Goal: Information Seeking & Learning: Check status

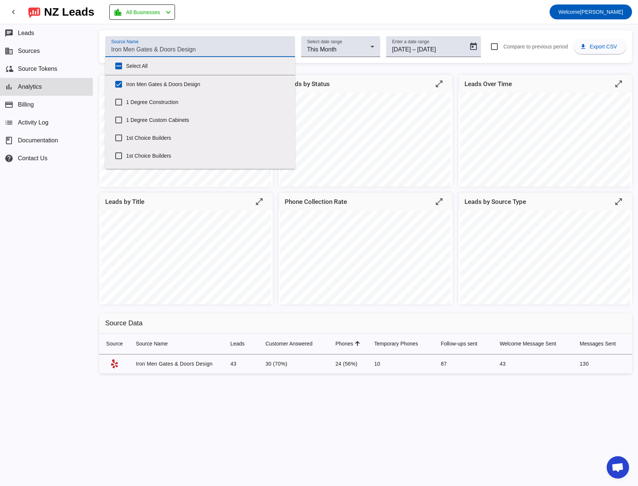
click at [116, 51] on input "Source Name" at bounding box center [200, 49] width 178 height 9
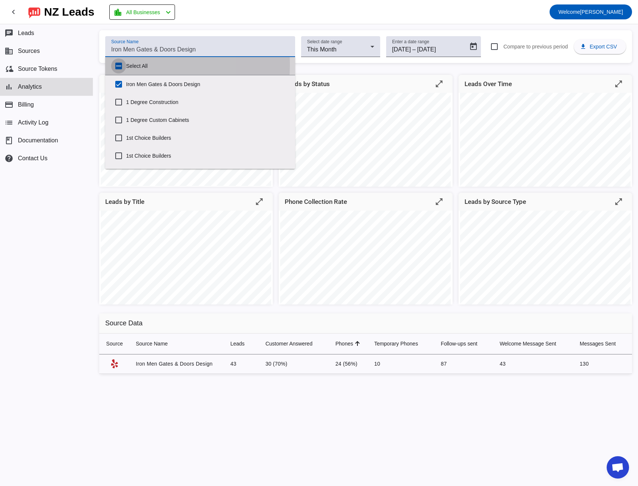
click at [121, 64] on input "Select All" at bounding box center [118, 66] width 15 height 15
checkbox input "true"
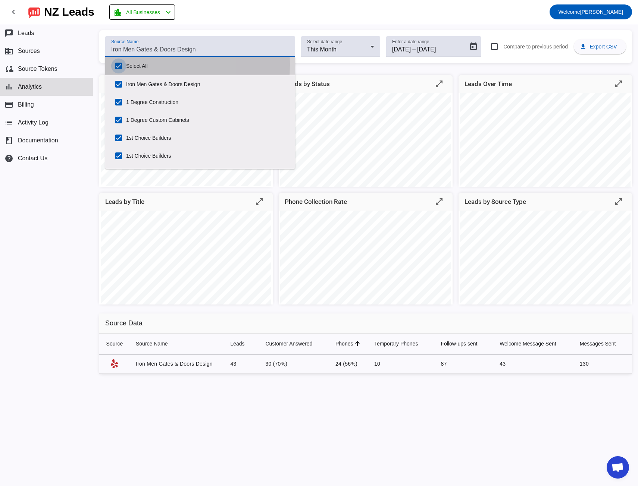
checkbox input "true"
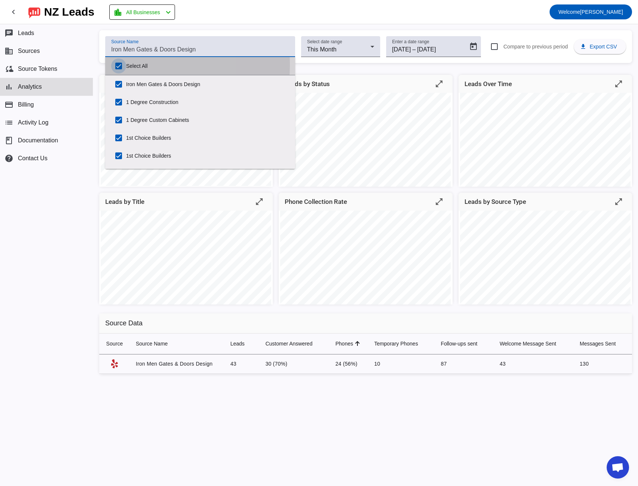
checkbox input "true"
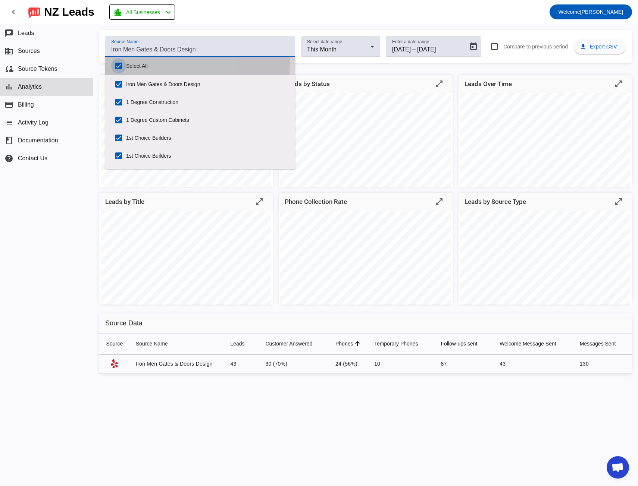
checkbox input "true"
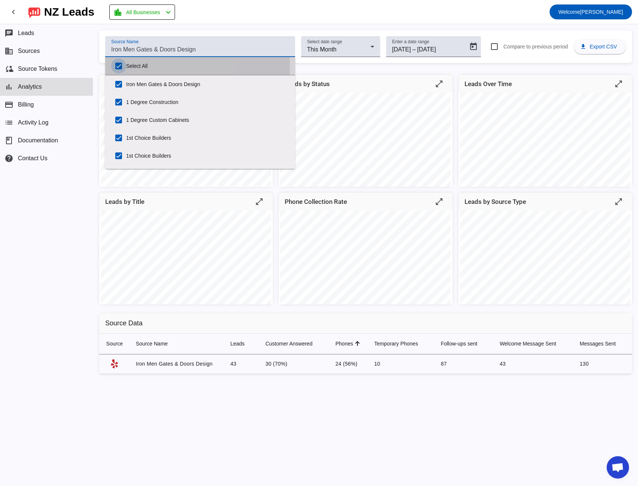
checkbox input "true"
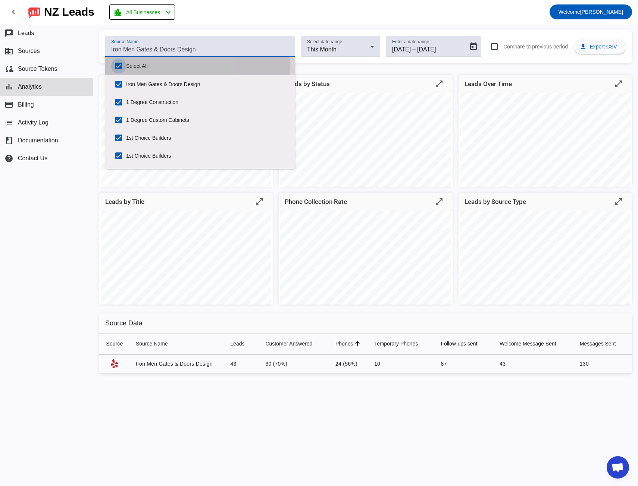
checkbox input "true"
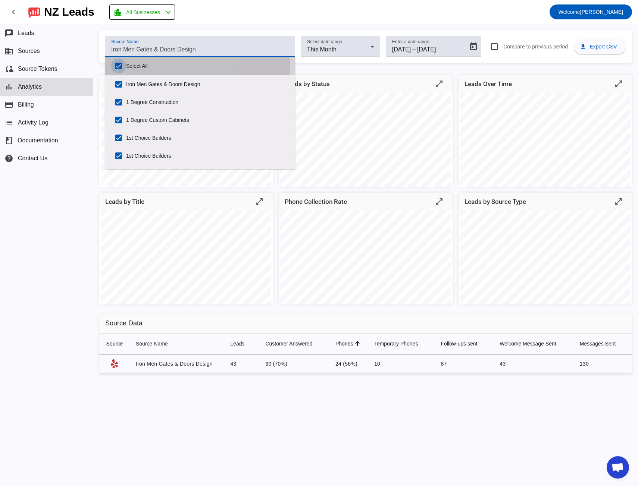
checkbox input "true"
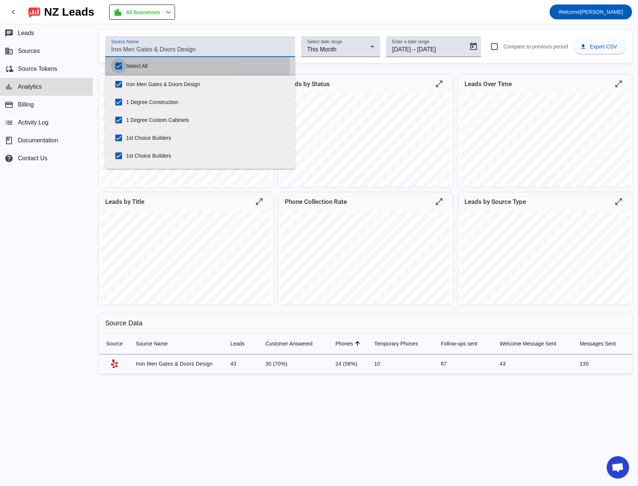
checkbox input "true"
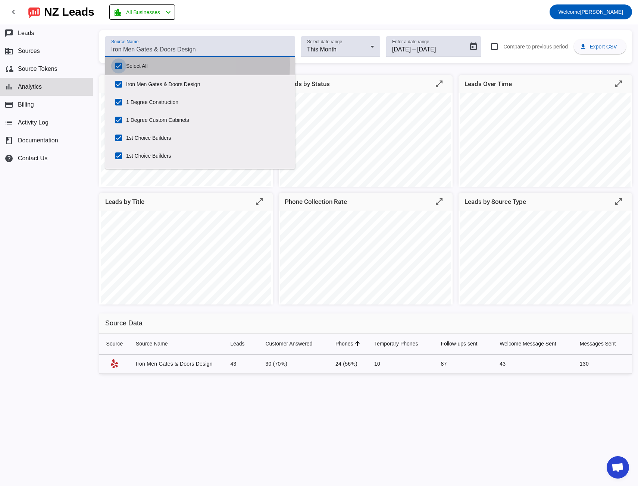
checkbox input "true"
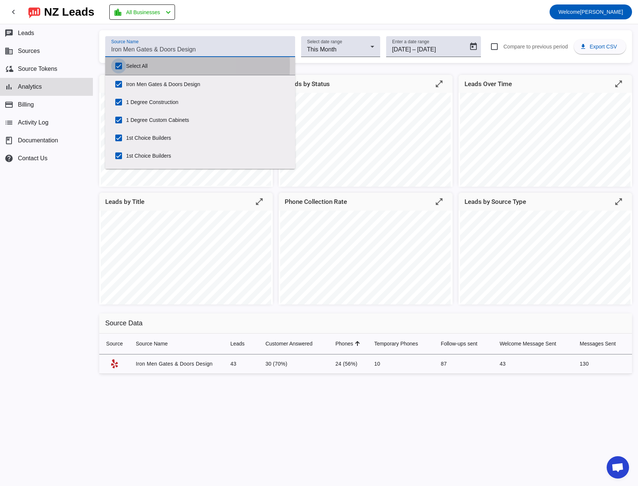
checkbox input "true"
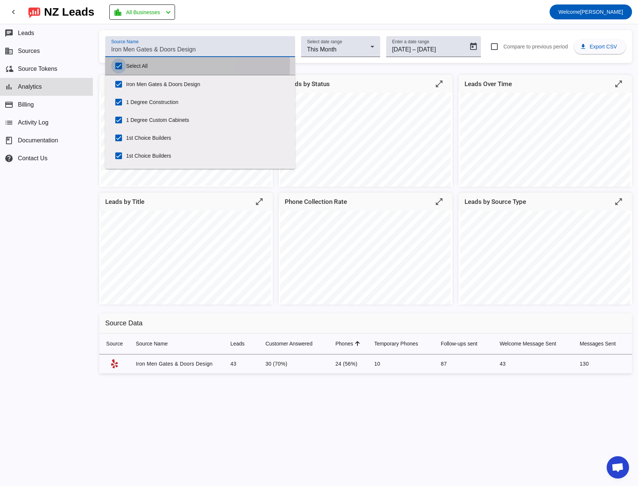
checkbox input "true"
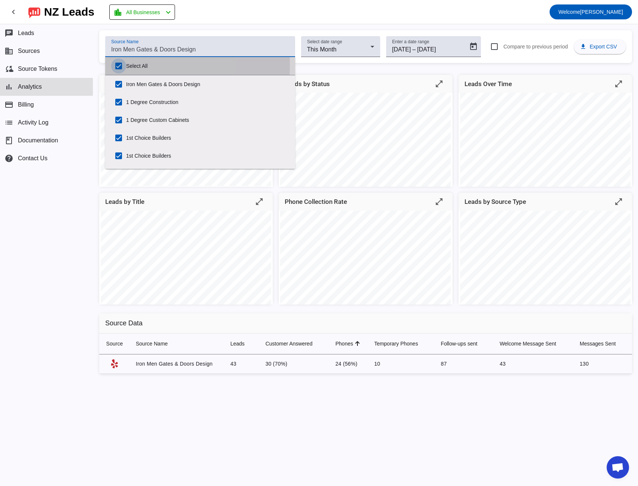
checkbox input "true"
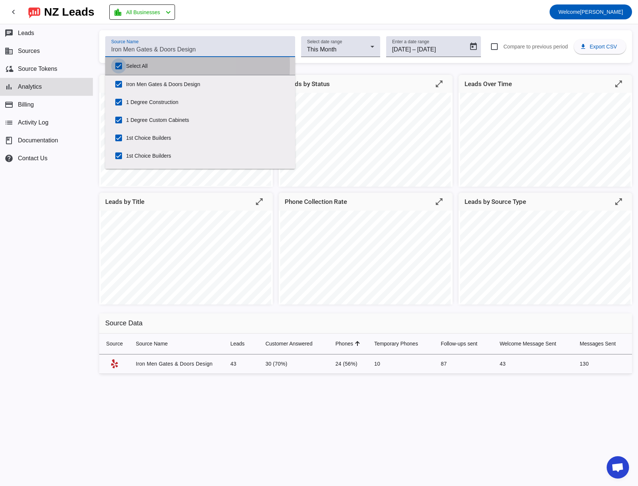
checkbox input "true"
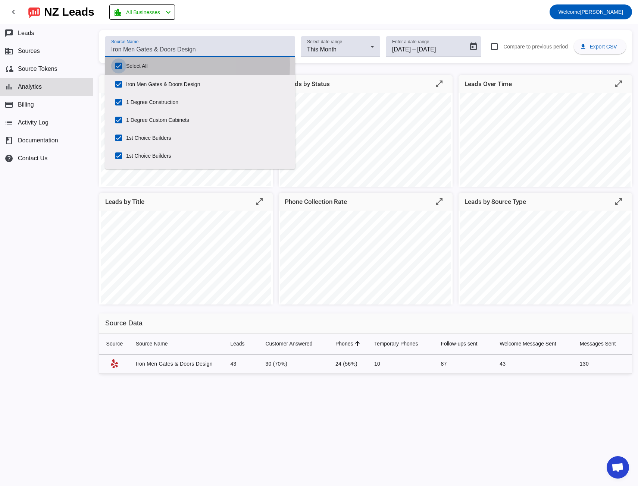
checkbox input "true"
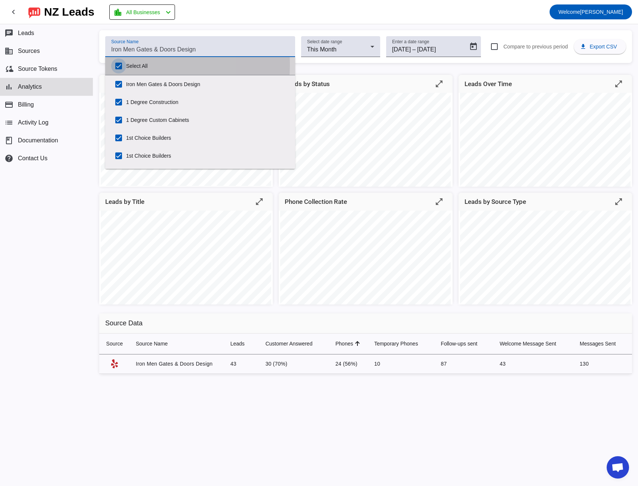
checkbox input "true"
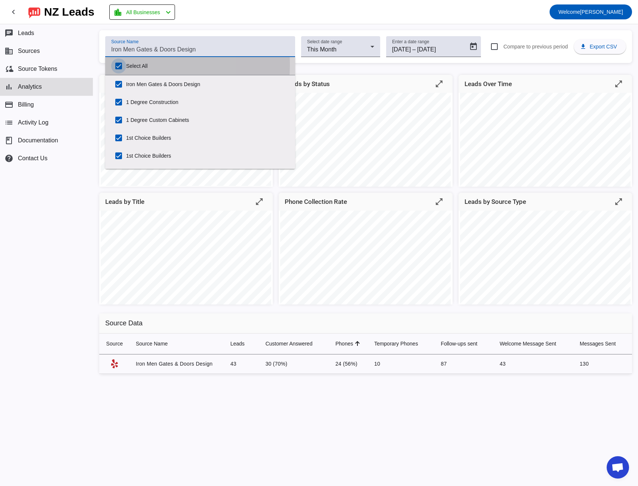
checkbox input "true"
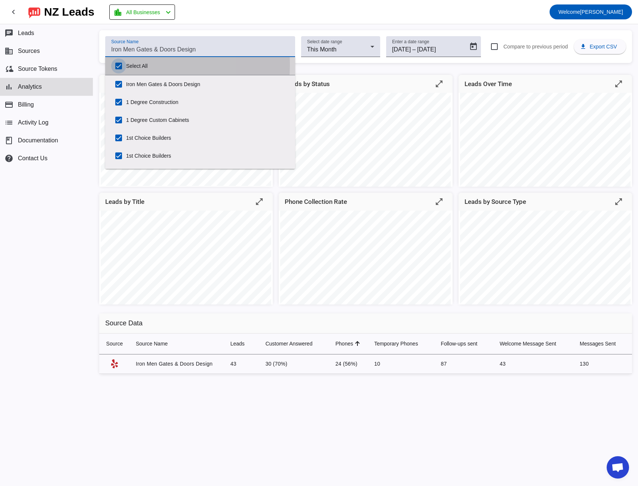
checkbox input "true"
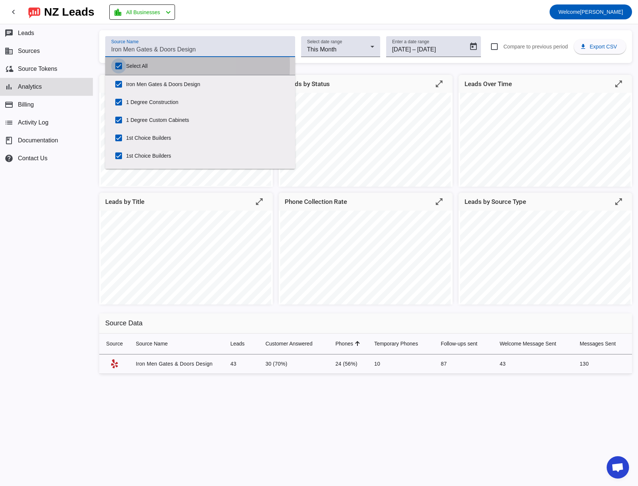
checkbox input "true"
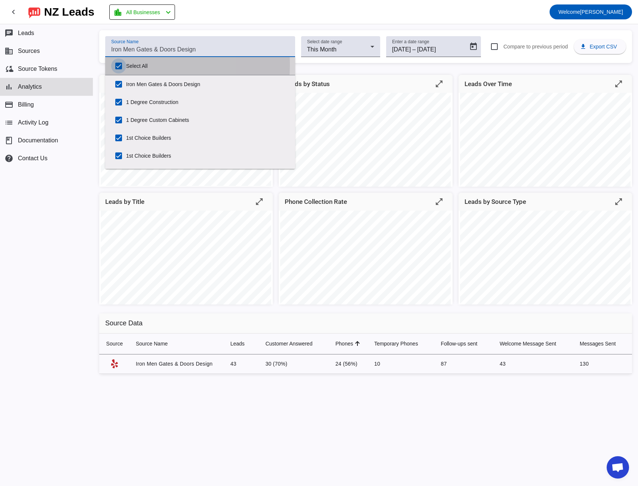
checkbox input "true"
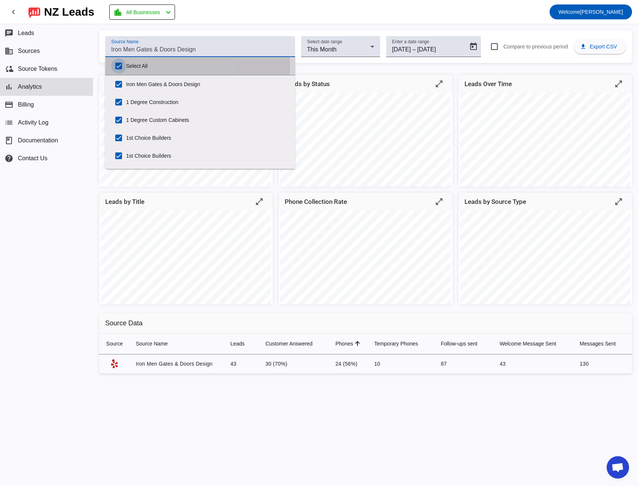
checkbox input "true"
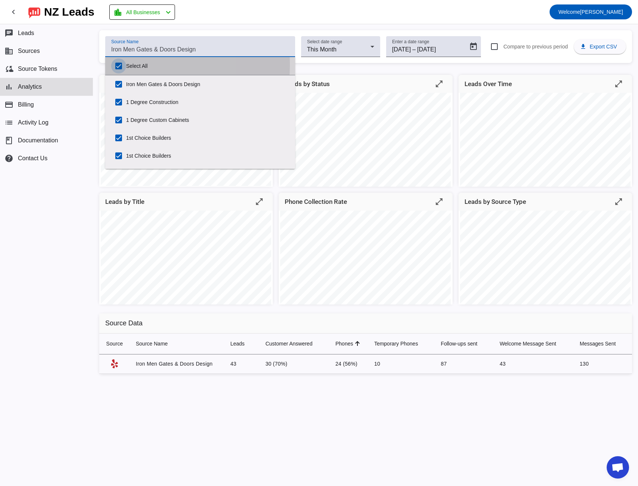
checkbox input "true"
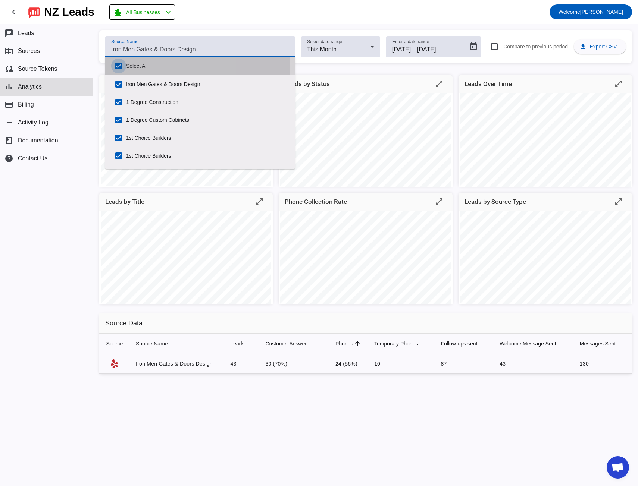
checkbox input "true"
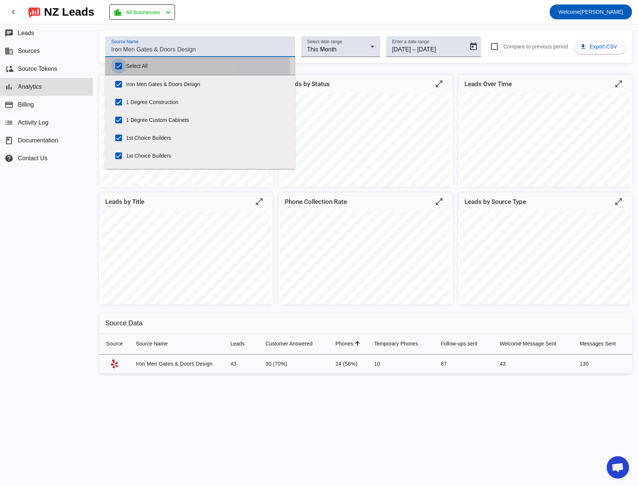
checkbox input "true"
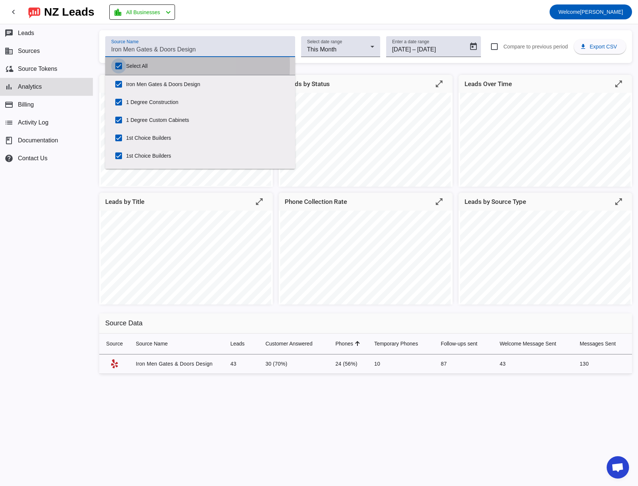
checkbox input "true"
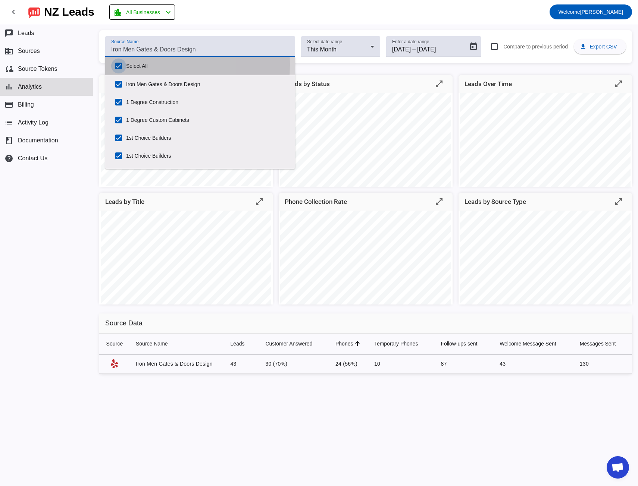
checkbox input "true"
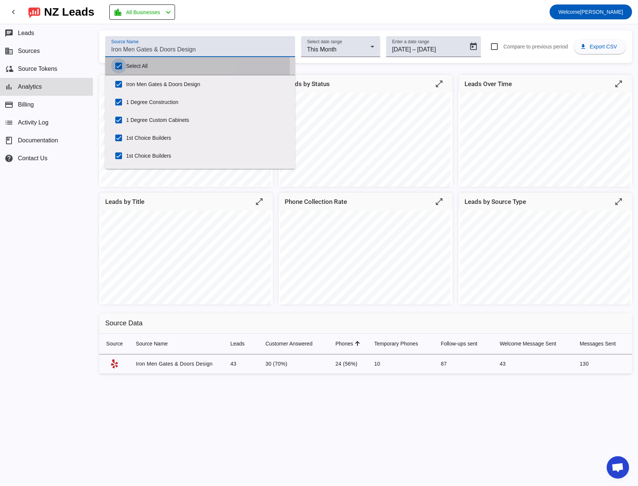
checkbox input "true"
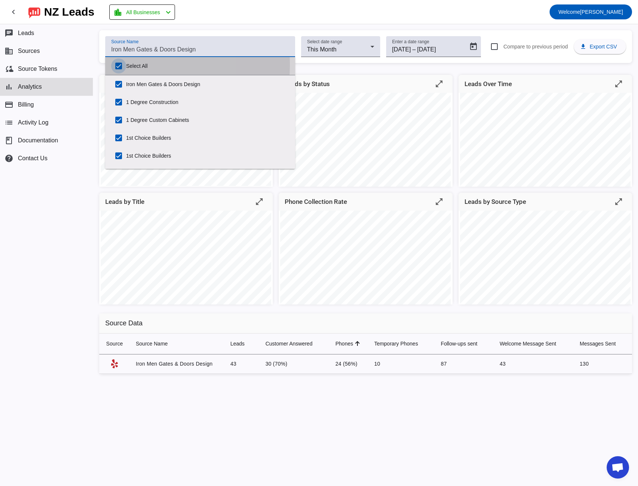
checkbox input "true"
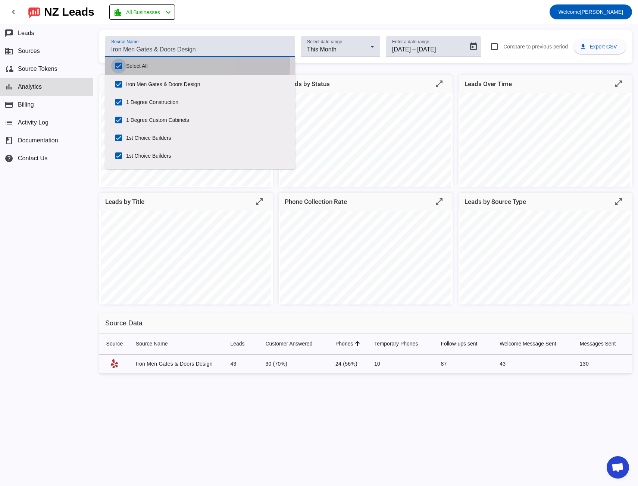
checkbox input "true"
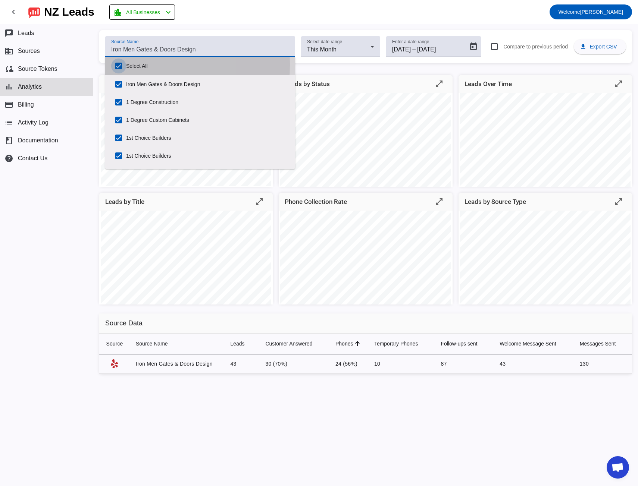
checkbox input "true"
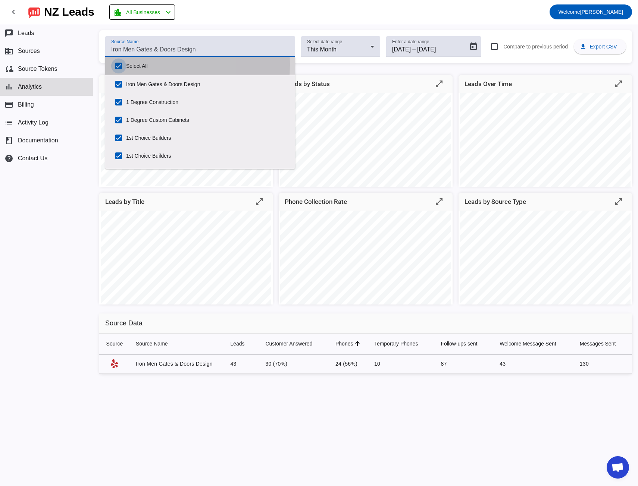
checkbox input "true"
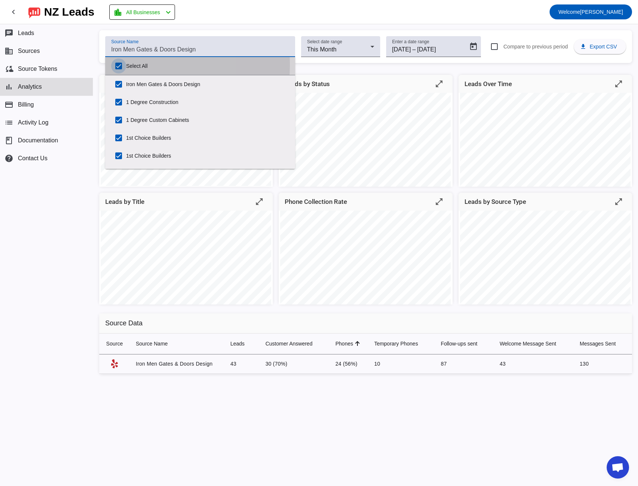
checkbox input "true"
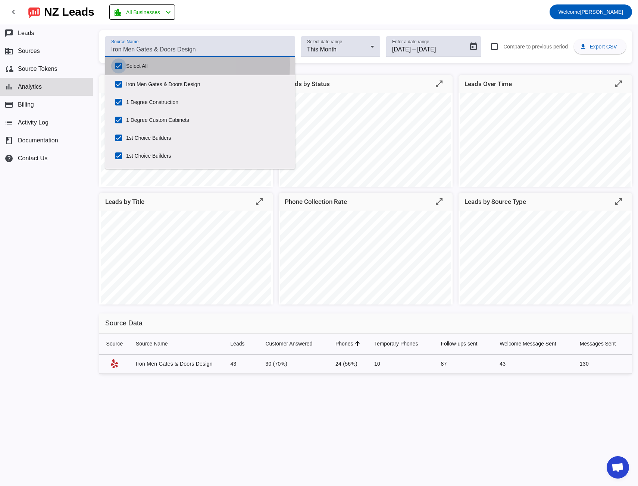
checkbox input "true"
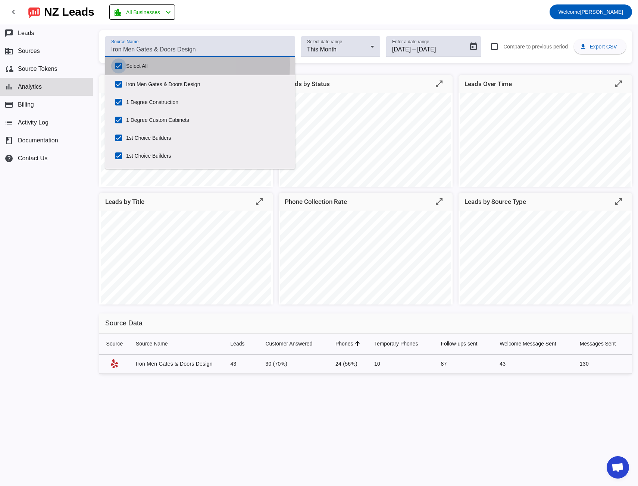
checkbox input "true"
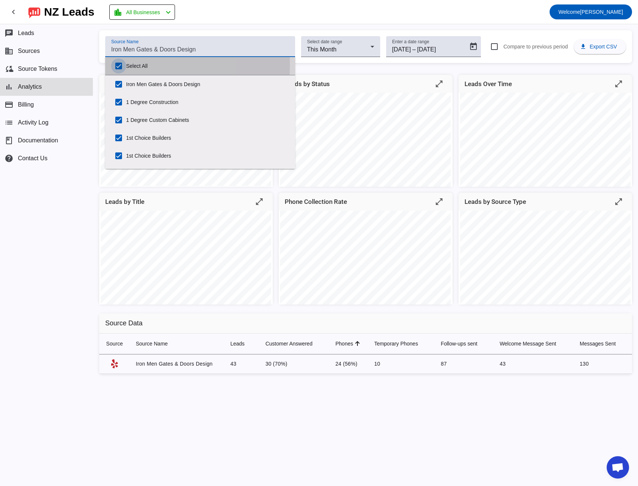
checkbox input "true"
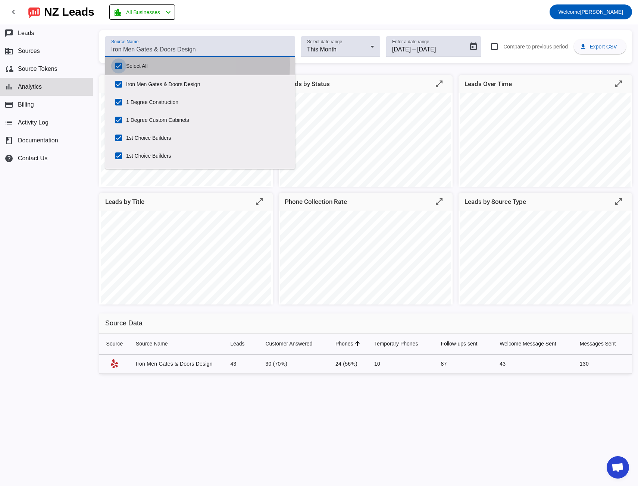
checkbox input "true"
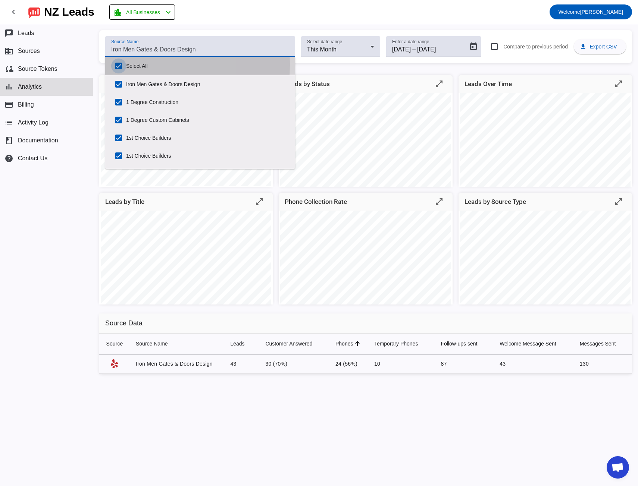
checkbox input "true"
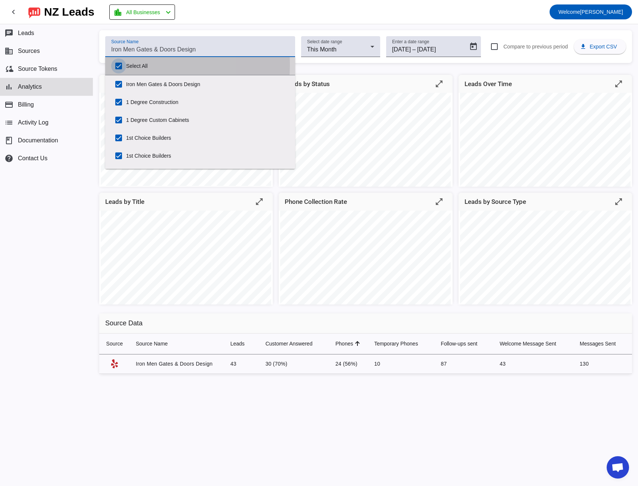
checkbox input "true"
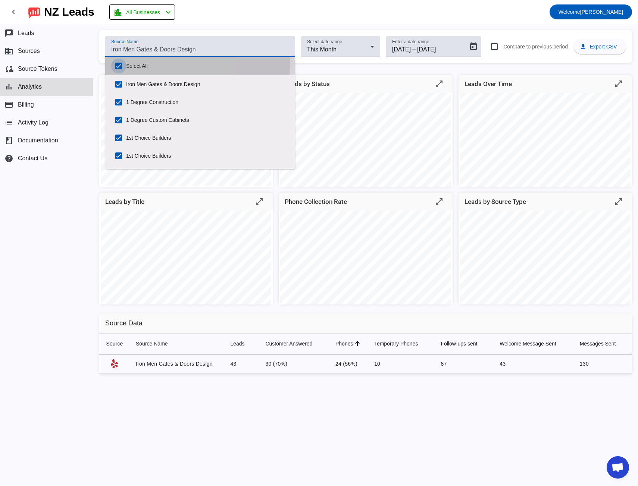
checkbox input "true"
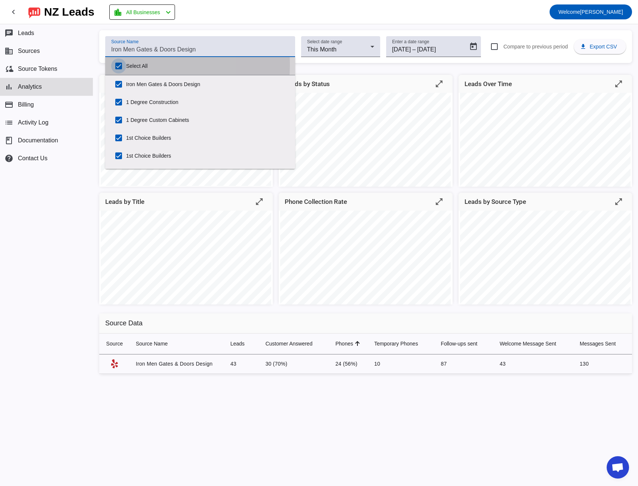
checkbox input "true"
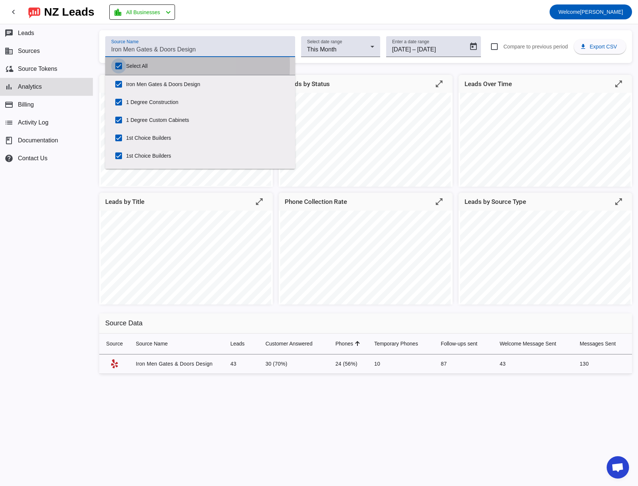
checkbox input "true"
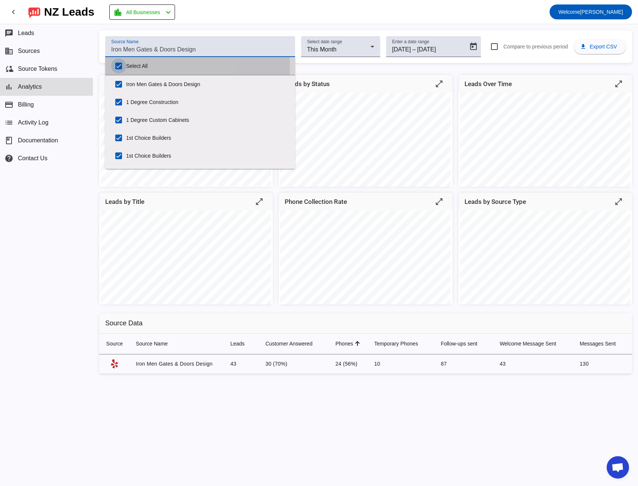
checkbox input "true"
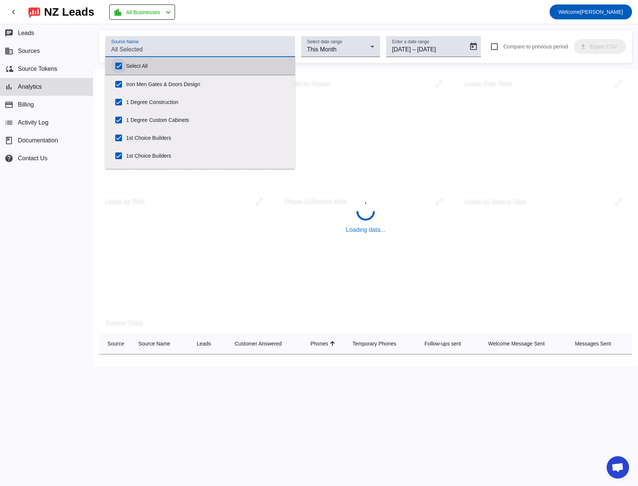
click at [121, 65] on input "Select All" at bounding box center [118, 66] width 15 height 15
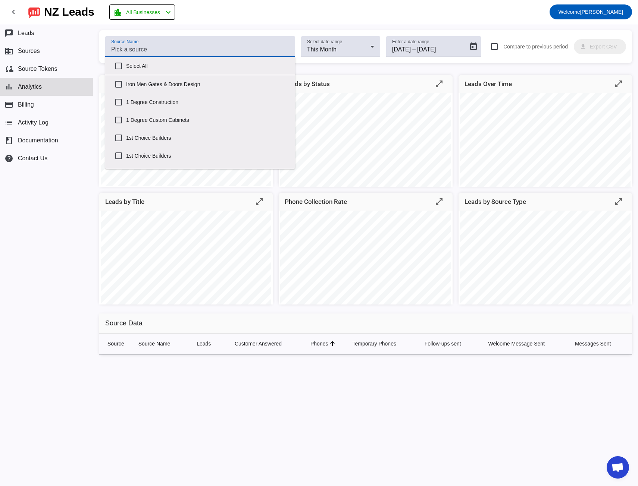
click at [122, 47] on input "Source Name" at bounding box center [200, 49] width 178 height 9
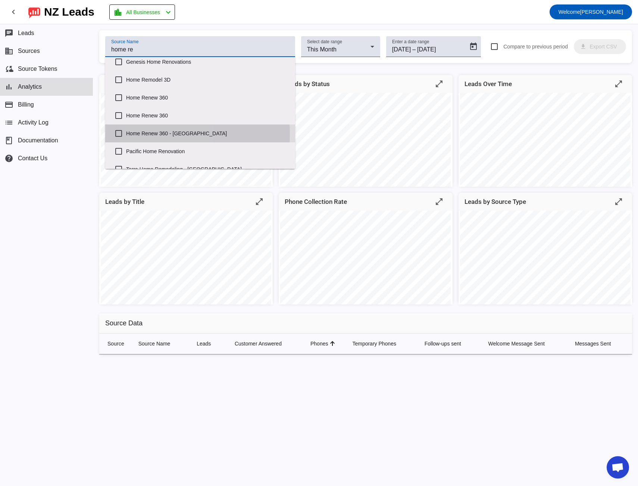
click at [157, 134] on label "Home Renew 360 - [GEOGRAPHIC_DATA]" at bounding box center [207, 133] width 163 height 16
click at [126, 134] on input "Home Renew 360 - [GEOGRAPHIC_DATA]" at bounding box center [118, 133] width 15 height 15
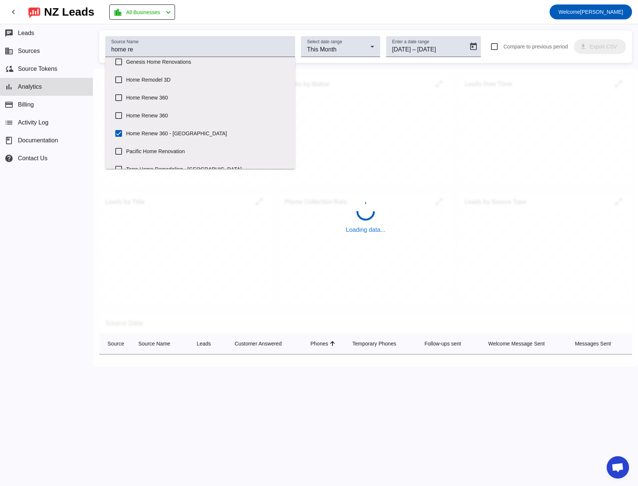
click at [172, 25] on div "Source Name home re Select date range This Month Enter a date range [DATE] [DAT…" at bounding box center [365, 255] width 544 height 462
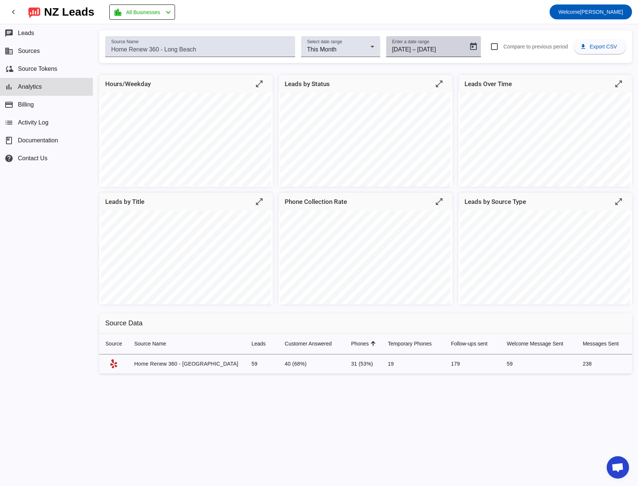
click at [430, 50] on input "[DATE]" at bounding box center [434, 49] width 35 height 9
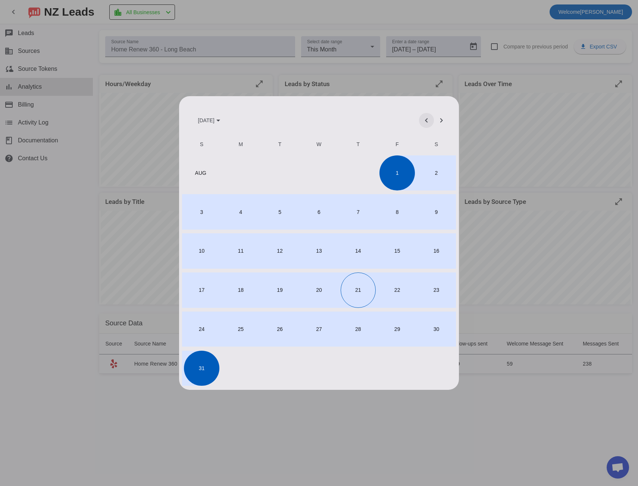
click at [424, 120] on span "Previous month" at bounding box center [426, 121] width 18 height 18
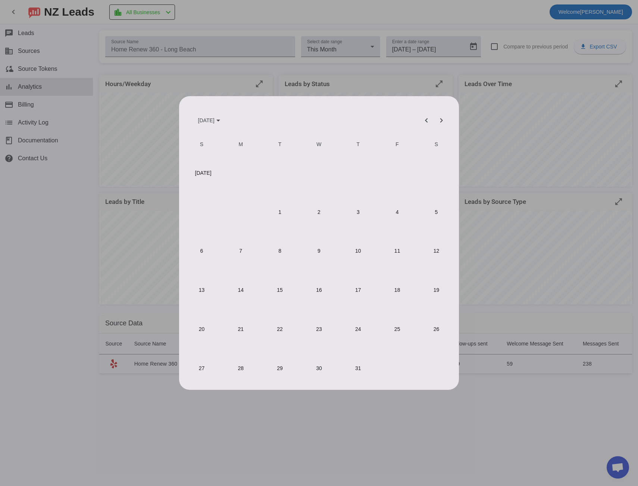
click at [279, 216] on span "1" at bounding box center [279, 211] width 35 height 35
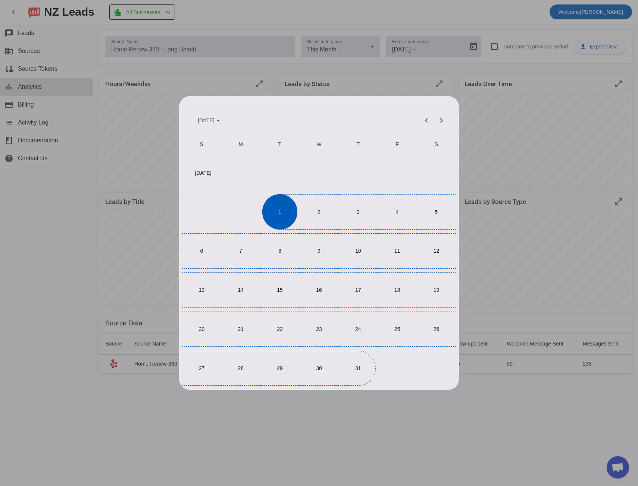
drag, startPoint x: 354, startPoint y: 373, endPoint x: 342, endPoint y: 362, distance: 15.6
click at [354, 373] on span "31" at bounding box center [357, 368] width 35 height 35
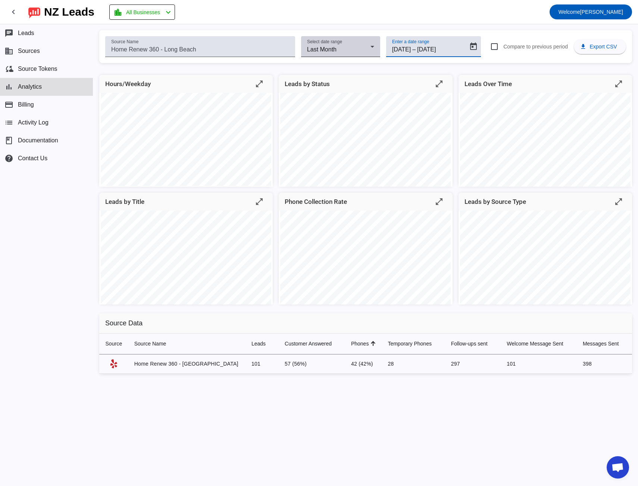
click at [338, 49] on div "Last Month" at bounding box center [338, 49] width 63 height 9
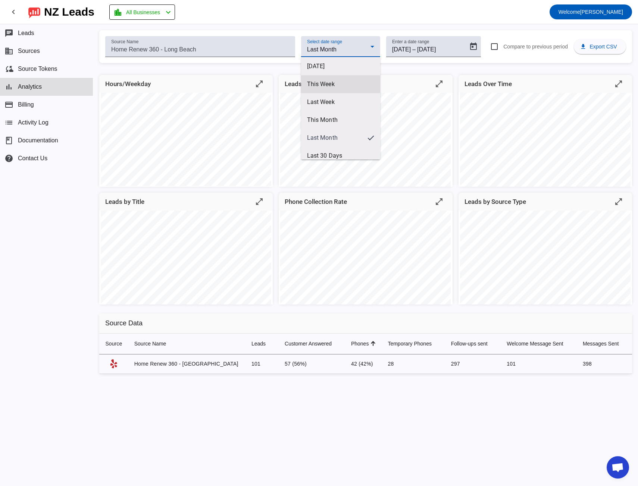
scroll to position [27, 0]
click at [367, 44] on div at bounding box center [319, 243] width 638 height 486
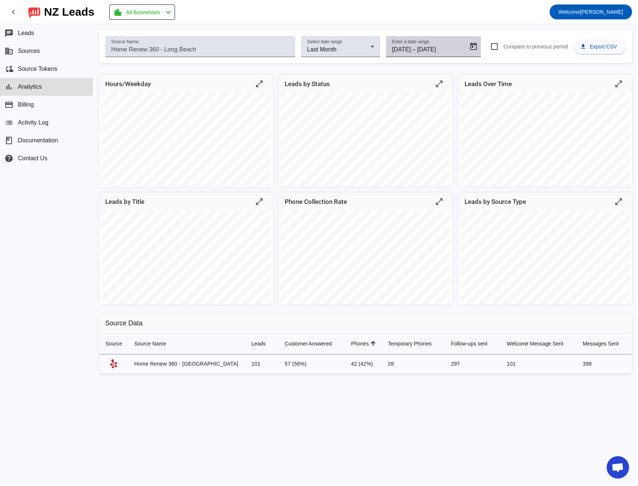
click at [415, 50] on span "–" at bounding box center [413, 49] width 3 height 9
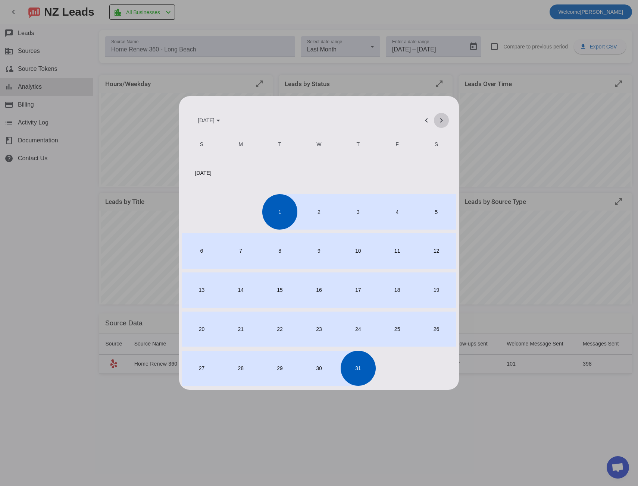
click at [445, 120] on span "Next month" at bounding box center [441, 121] width 18 height 18
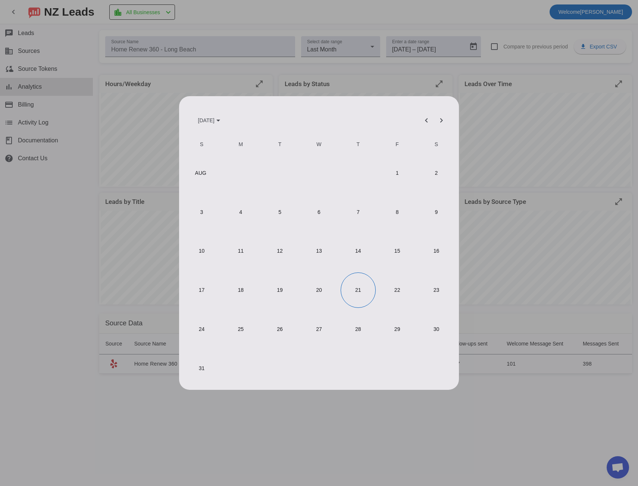
click at [393, 172] on span "1" at bounding box center [396, 173] width 35 height 35
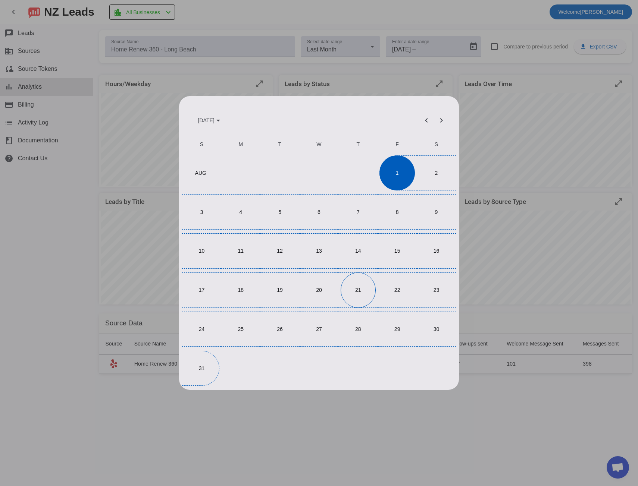
click at [195, 365] on span "31" at bounding box center [201, 368] width 35 height 35
